Goal: Contribute content

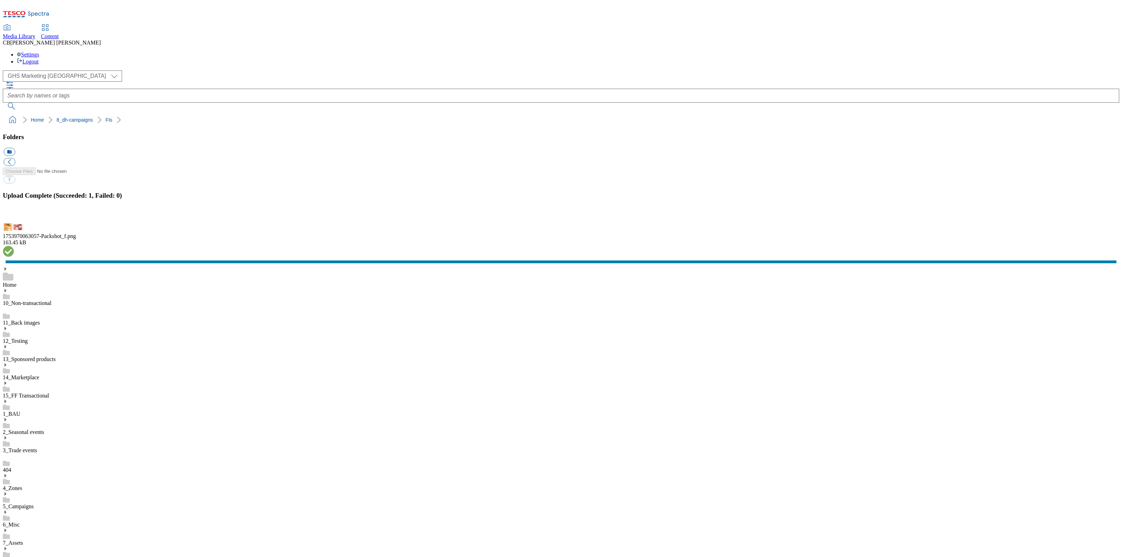
scroll to position [1, 0]
click at [14, 221] on button "button" at bounding box center [9, 217] width 11 height 7
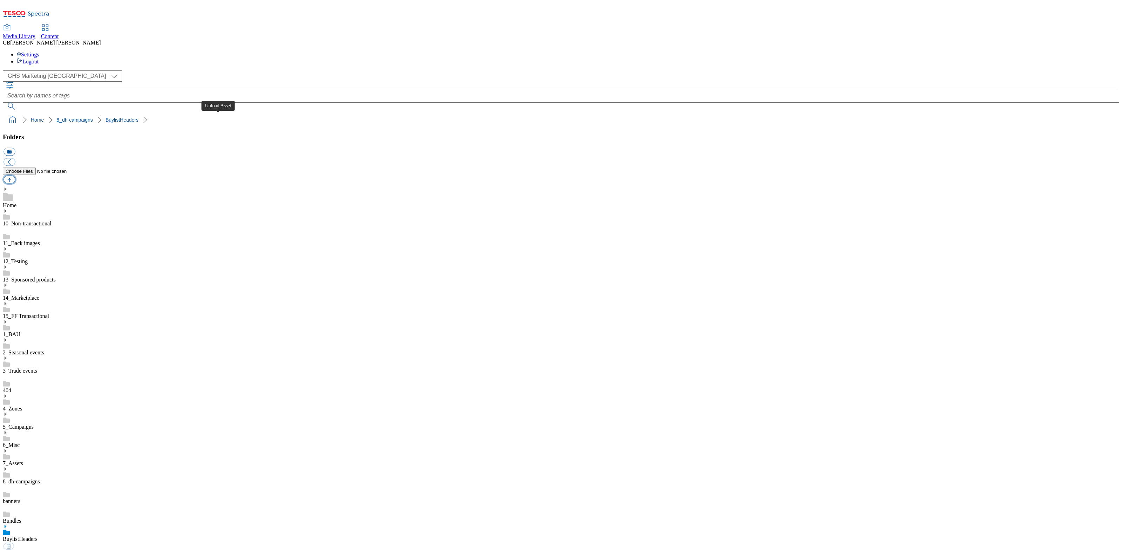
click at [15, 176] on button "button" at bounding box center [10, 180] width 12 height 8
type input "C:\fakepath\1753792251295-ad541539_Dylon_LegoBrand_H_1184x333_V1.jpg"
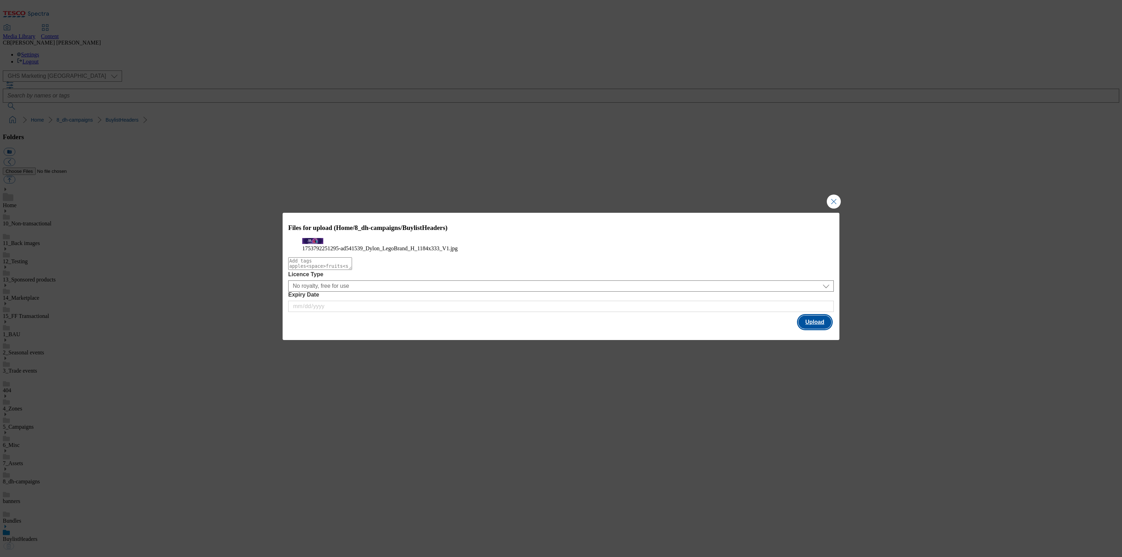
click at [814, 329] on button "Upload" at bounding box center [814, 322] width 33 height 13
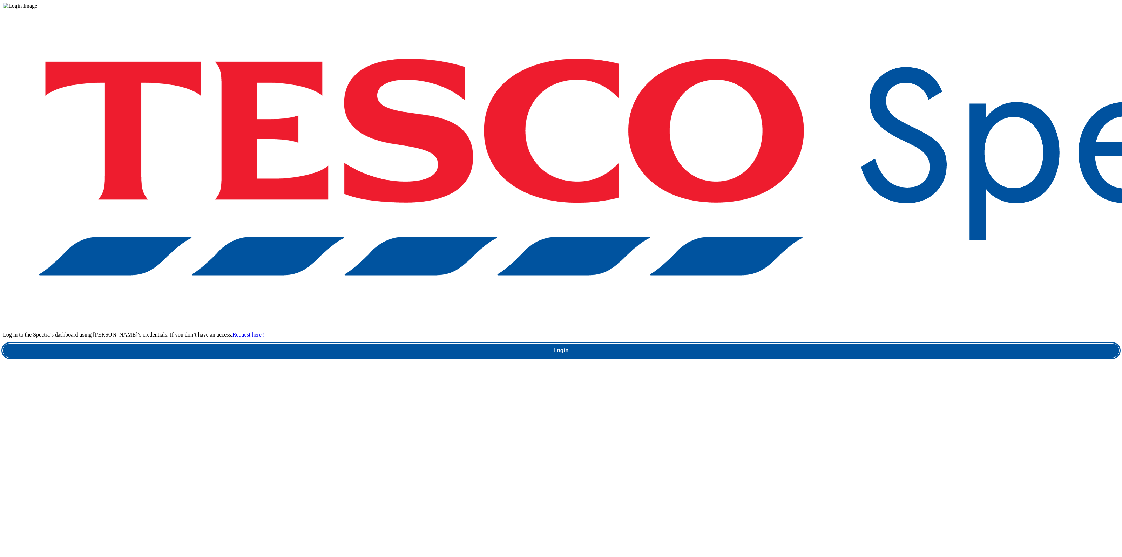
click at [823, 344] on link "Login" at bounding box center [561, 351] width 1116 height 14
click at [839, 344] on link "Login" at bounding box center [561, 351] width 1116 height 14
click at [837, 344] on link "Login" at bounding box center [561, 351] width 1116 height 14
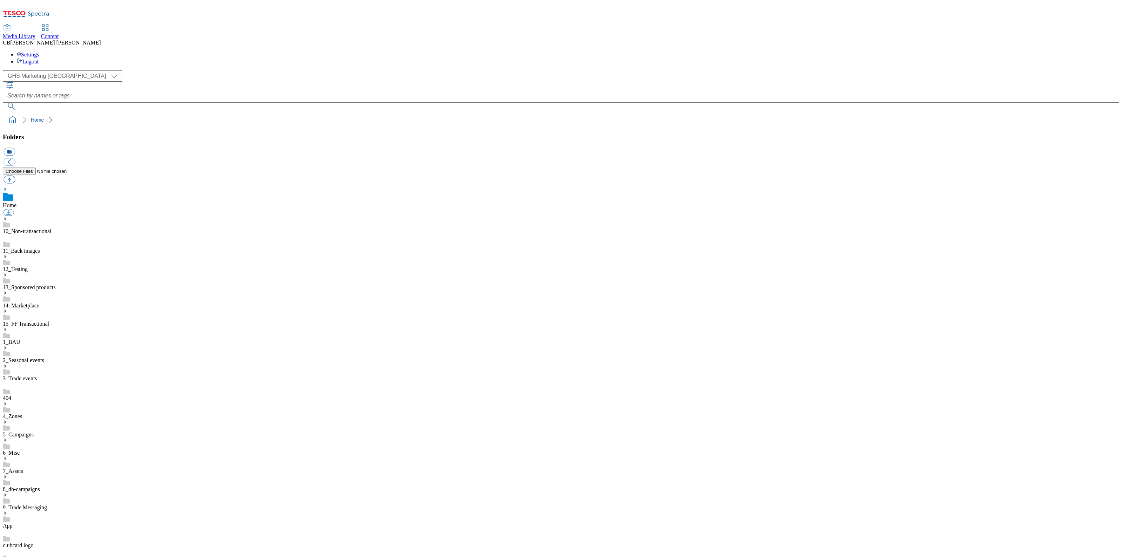
click at [8, 474] on icon at bounding box center [5, 476] width 5 height 5
click at [89, 532] on div "BuylistHeaders" at bounding box center [561, 541] width 1116 height 18
click at [15, 176] on button "button" at bounding box center [10, 180] width 12 height 8
type input "C:\fakepath\1753792251295-ad541539_Dylon_LegoBrand_H_1184x333_V1.jpg"
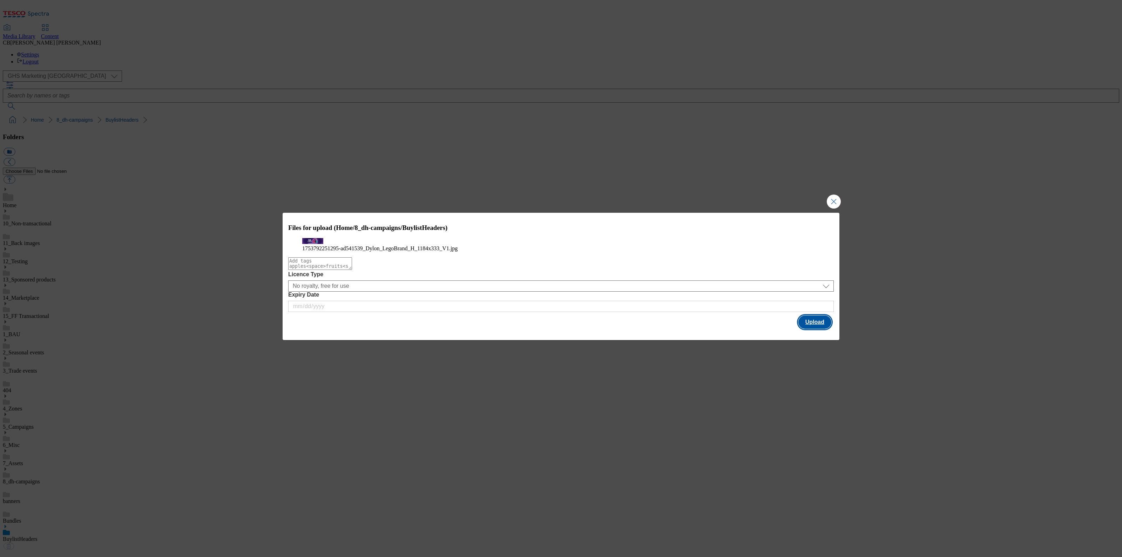
click at [820, 329] on button "Upload" at bounding box center [814, 322] width 33 height 13
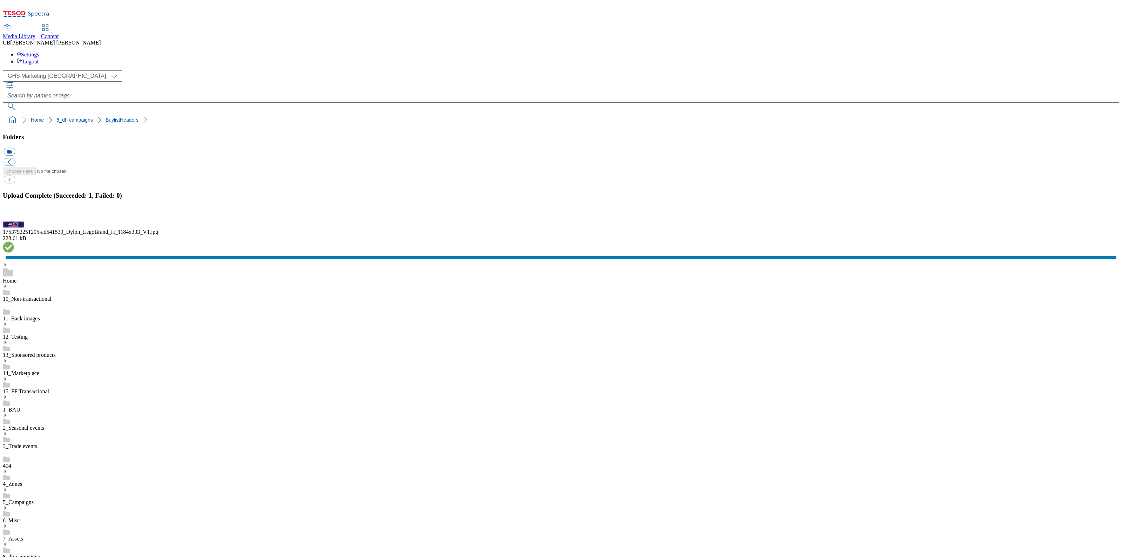
click at [14, 221] on button "button" at bounding box center [9, 217] width 11 height 7
